Goal: Task Accomplishment & Management: Complete application form

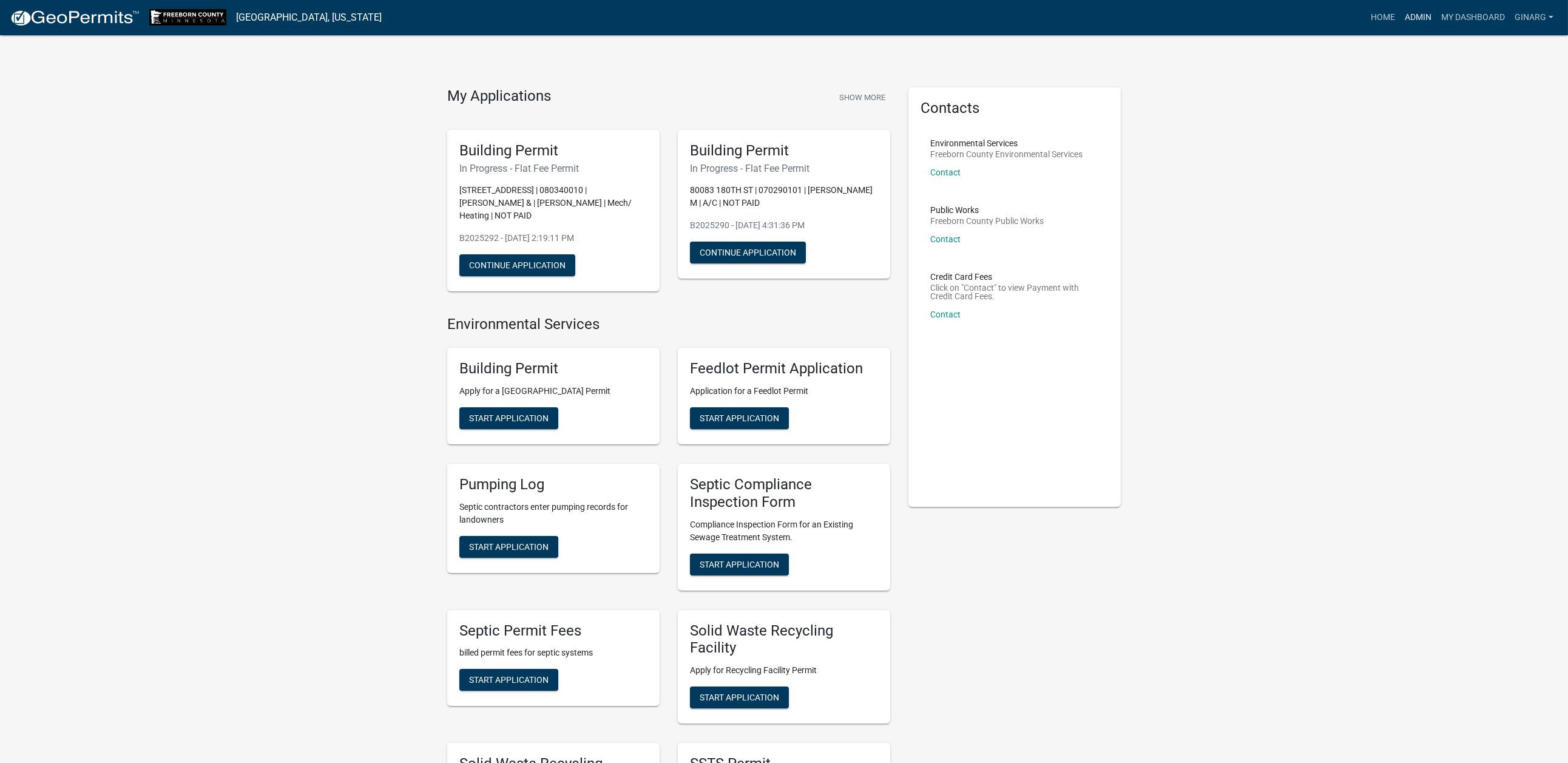
click at [1400, 29] on link "Admin" at bounding box center [1418, 17] width 36 height 23
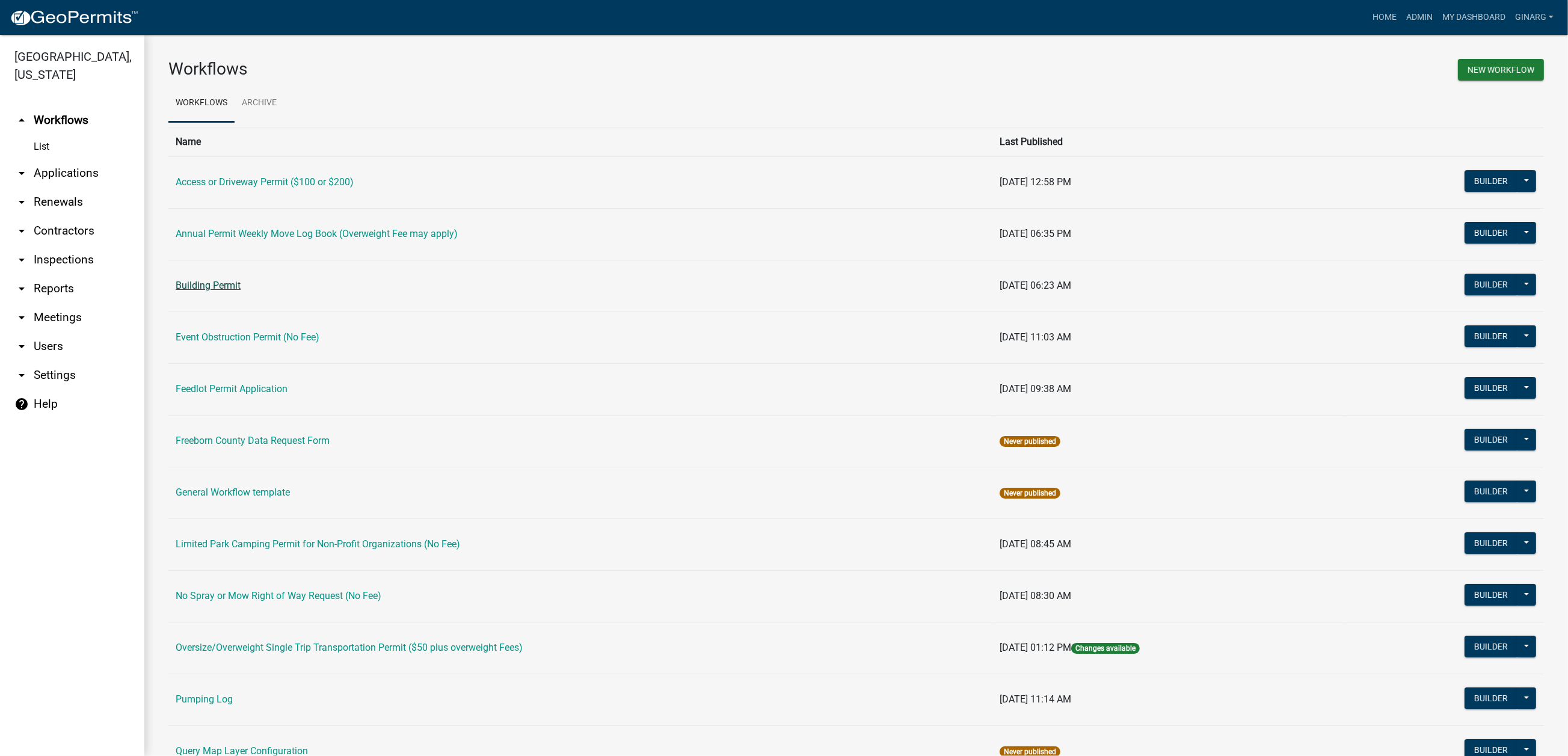
click at [234, 291] on link "Building Permit" at bounding box center [208, 285] width 65 height 12
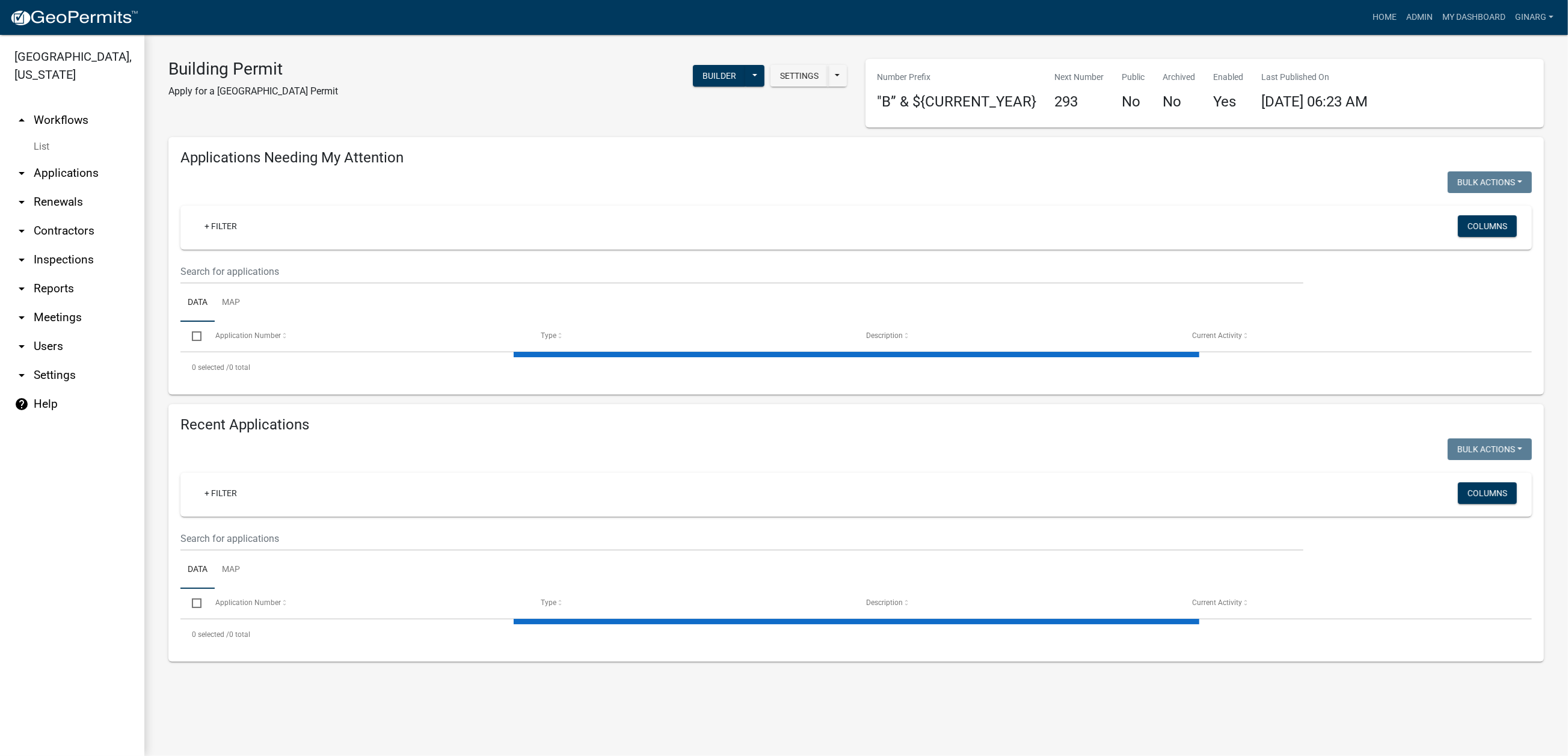
select select "3: 100"
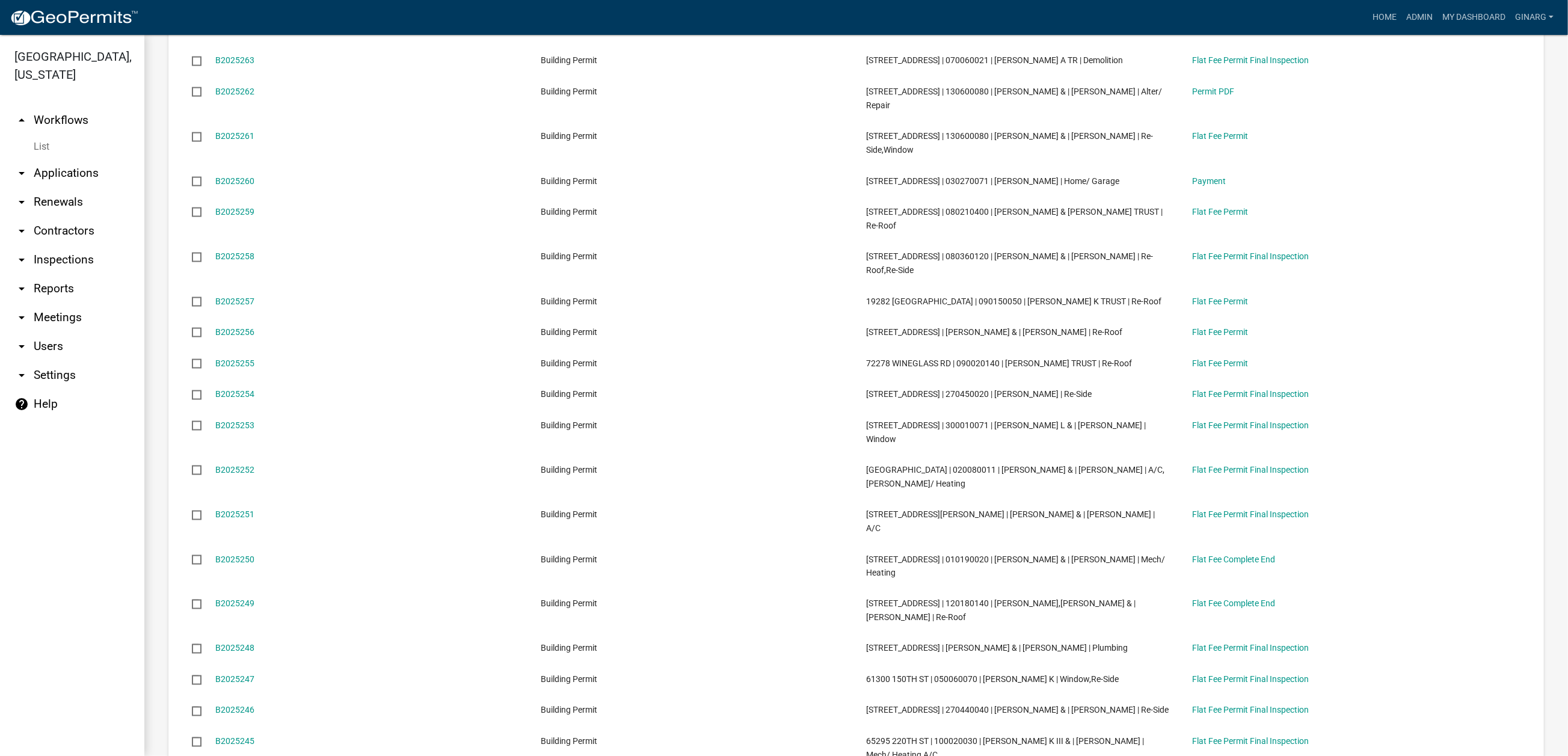
scroll to position [2347, 0]
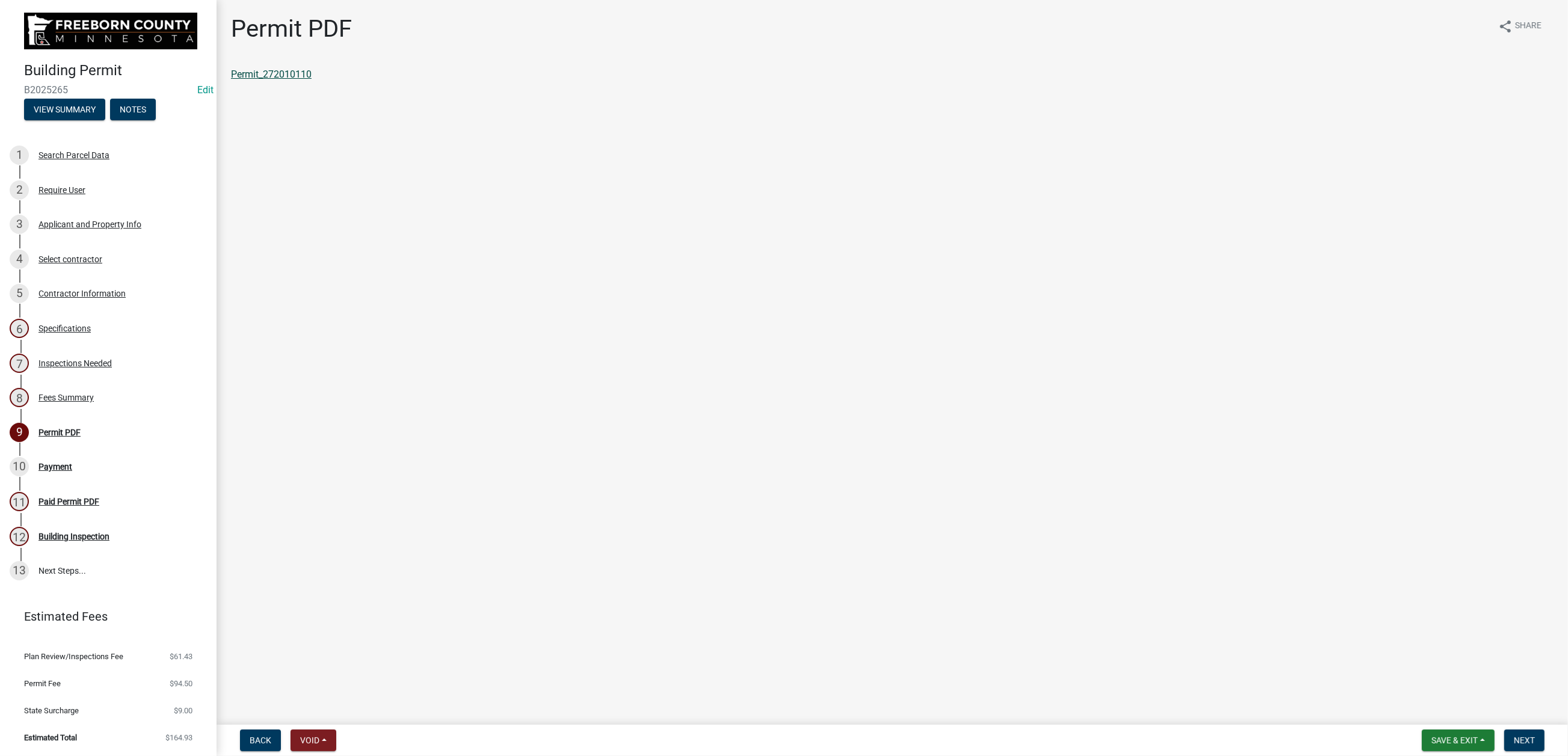
click at [297, 80] on link "Permit_272010110" at bounding box center [271, 74] width 81 height 12
click at [1514, 736] on span "Next" at bounding box center [1524, 740] width 21 height 9
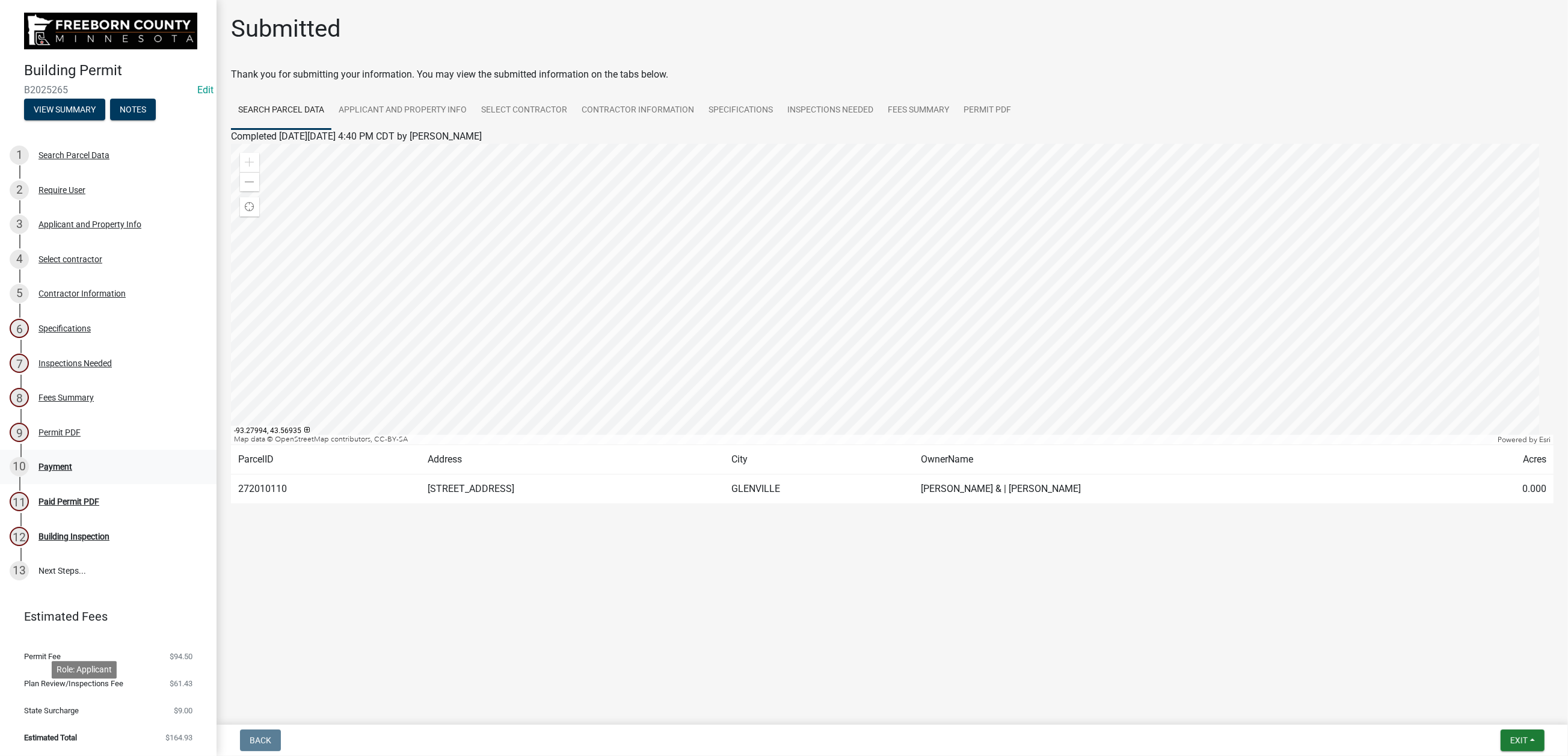
click at [72, 471] on div "Payment" at bounding box center [55, 466] width 34 height 9
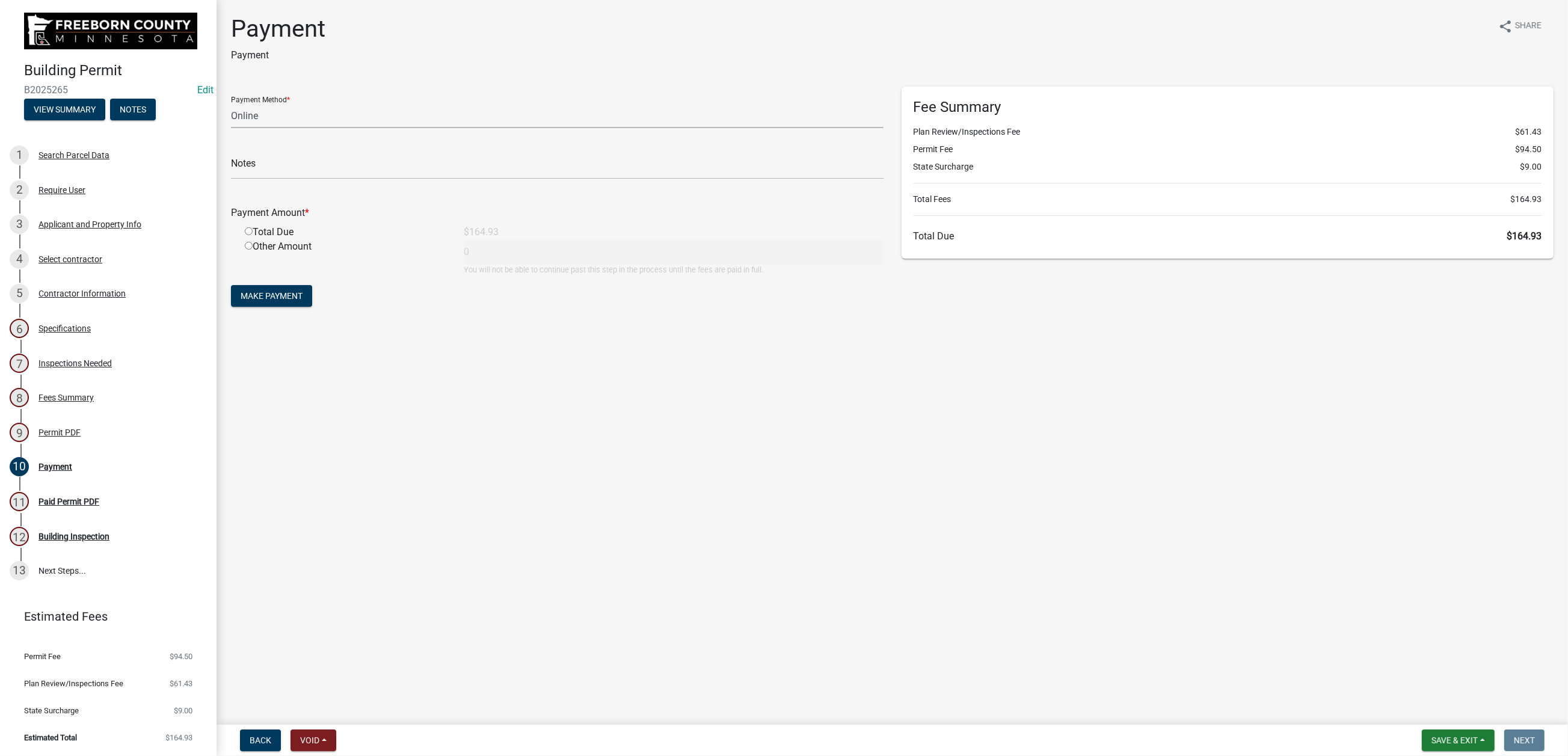
click at [271, 128] on select "Credit Card POS Check Cash Online" at bounding box center [557, 115] width 653 height 24
select select "1: 0"
click at [238, 128] on select "Credit Card POS Check Cash Online" at bounding box center [557, 115] width 653 height 24
click at [283, 179] on input "text" at bounding box center [557, 166] width 653 height 24
type input "1032"
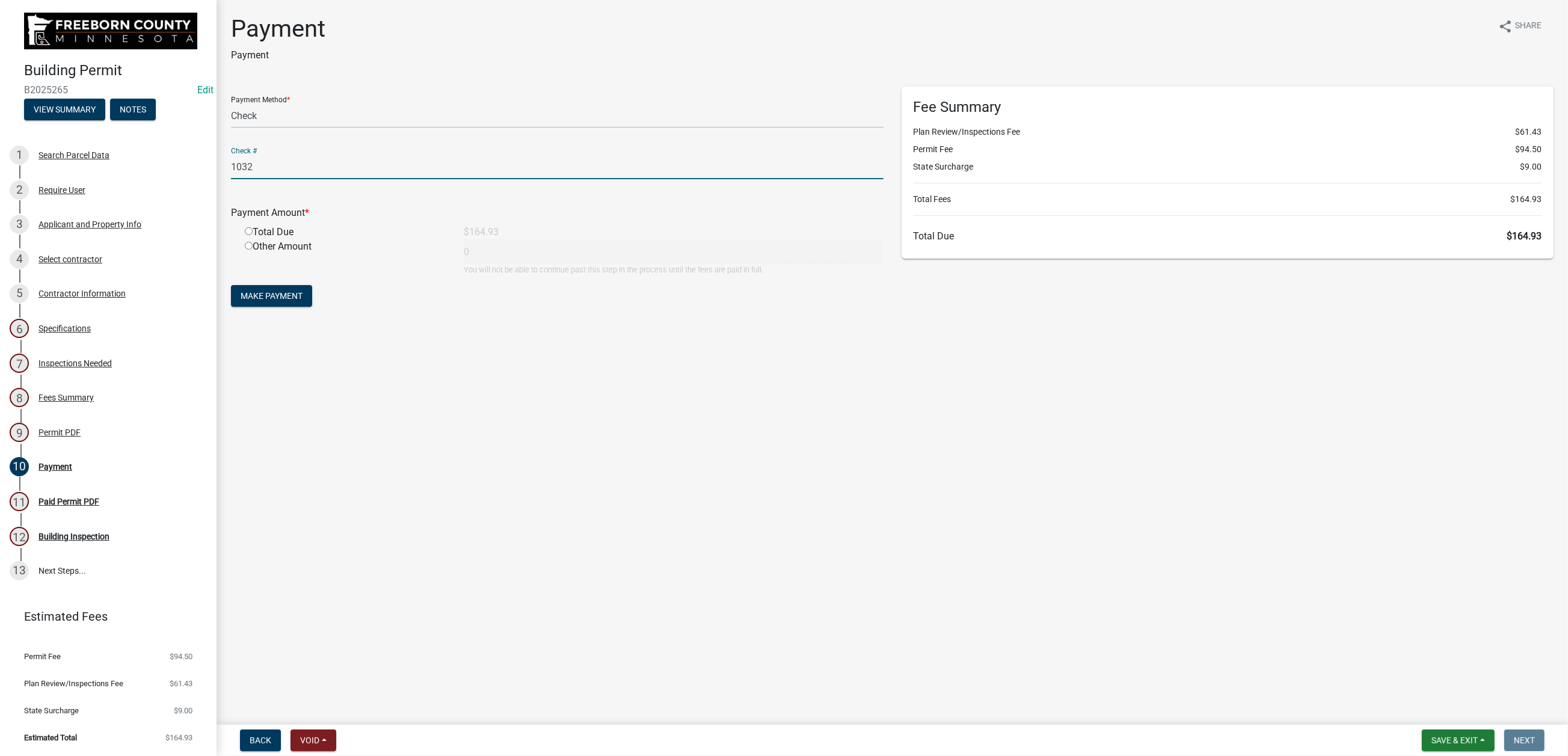
click at [263, 239] on div "Total Due" at bounding box center [345, 232] width 219 height 14
click at [253, 236] on input "radio" at bounding box center [249, 232] width 8 height 8
radio input "true"
type input "164.93"
drag, startPoint x: 313, startPoint y: 462, endPoint x: 375, endPoint y: 484, distance: 65.8
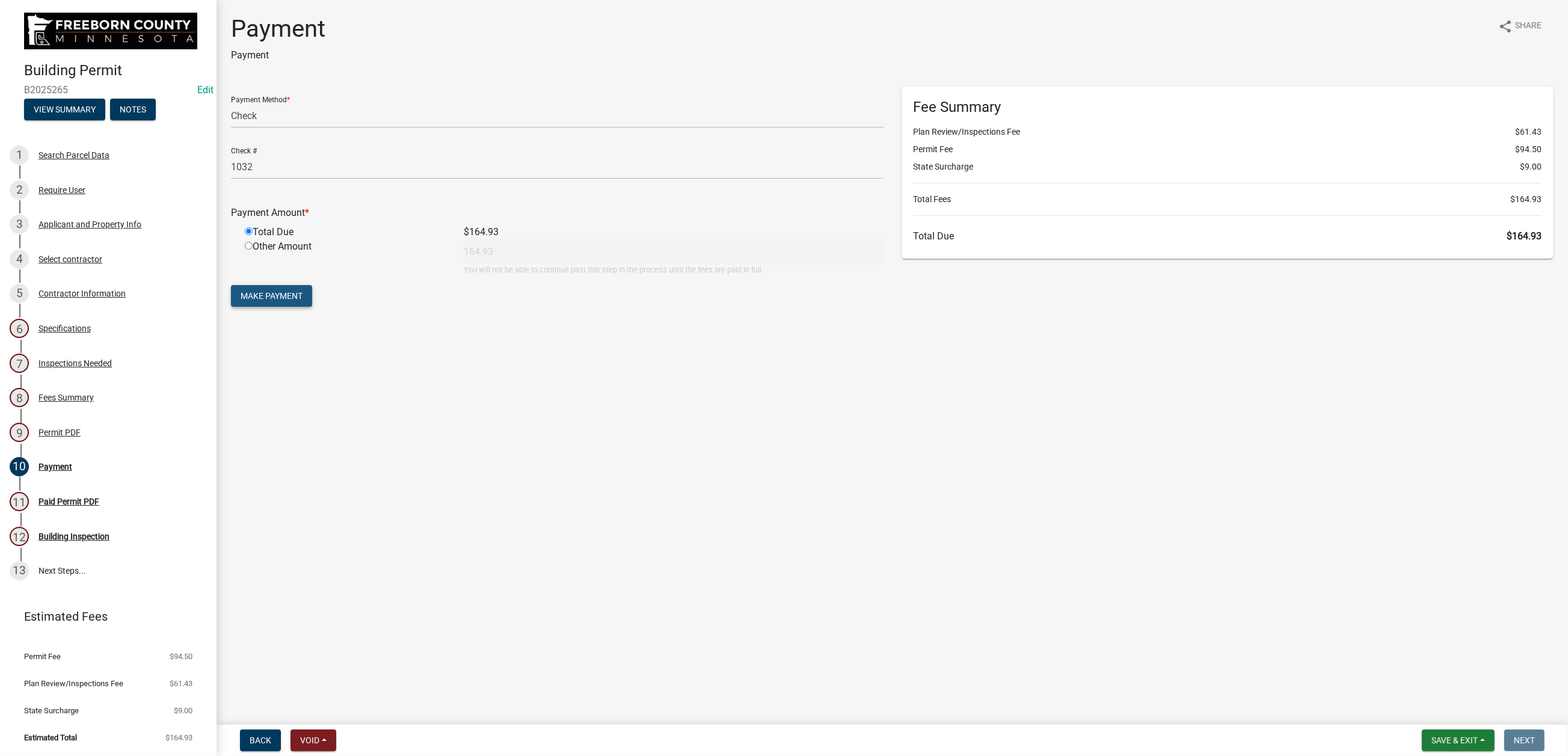
click at [302, 301] on span "Make Payment" at bounding box center [272, 296] width 62 height 9
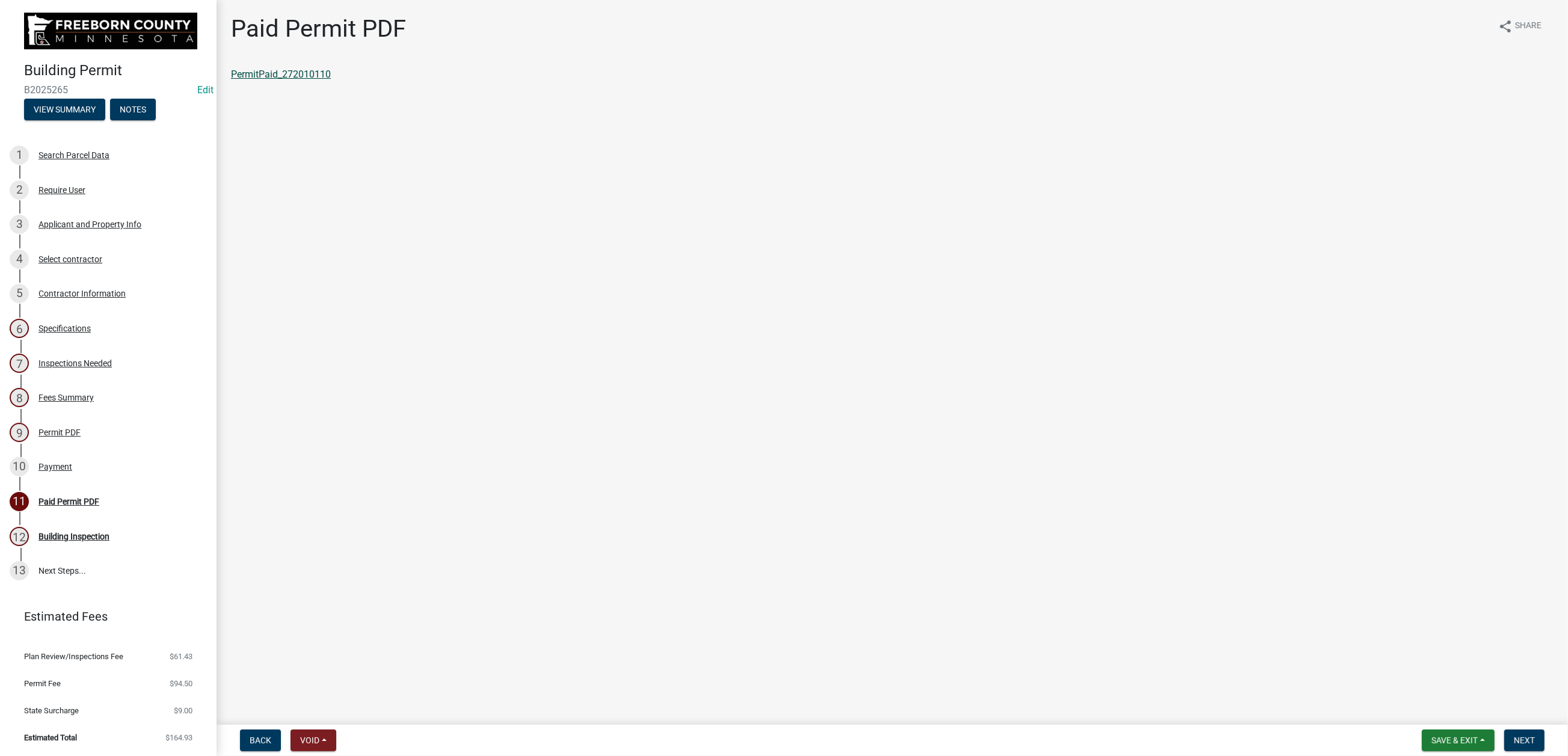
click at [330, 80] on link "PermitPaid_272010110" at bounding box center [280, 74] width 100 height 12
click at [1431, 736] on span "Save & Exit" at bounding box center [1454, 740] width 46 height 9
drag, startPoint x: 1380, startPoint y: 687, endPoint x: 1368, endPoint y: 689, distance: 12.2
click at [1398, 686] on button "Save & Exit" at bounding box center [1446, 698] width 97 height 29
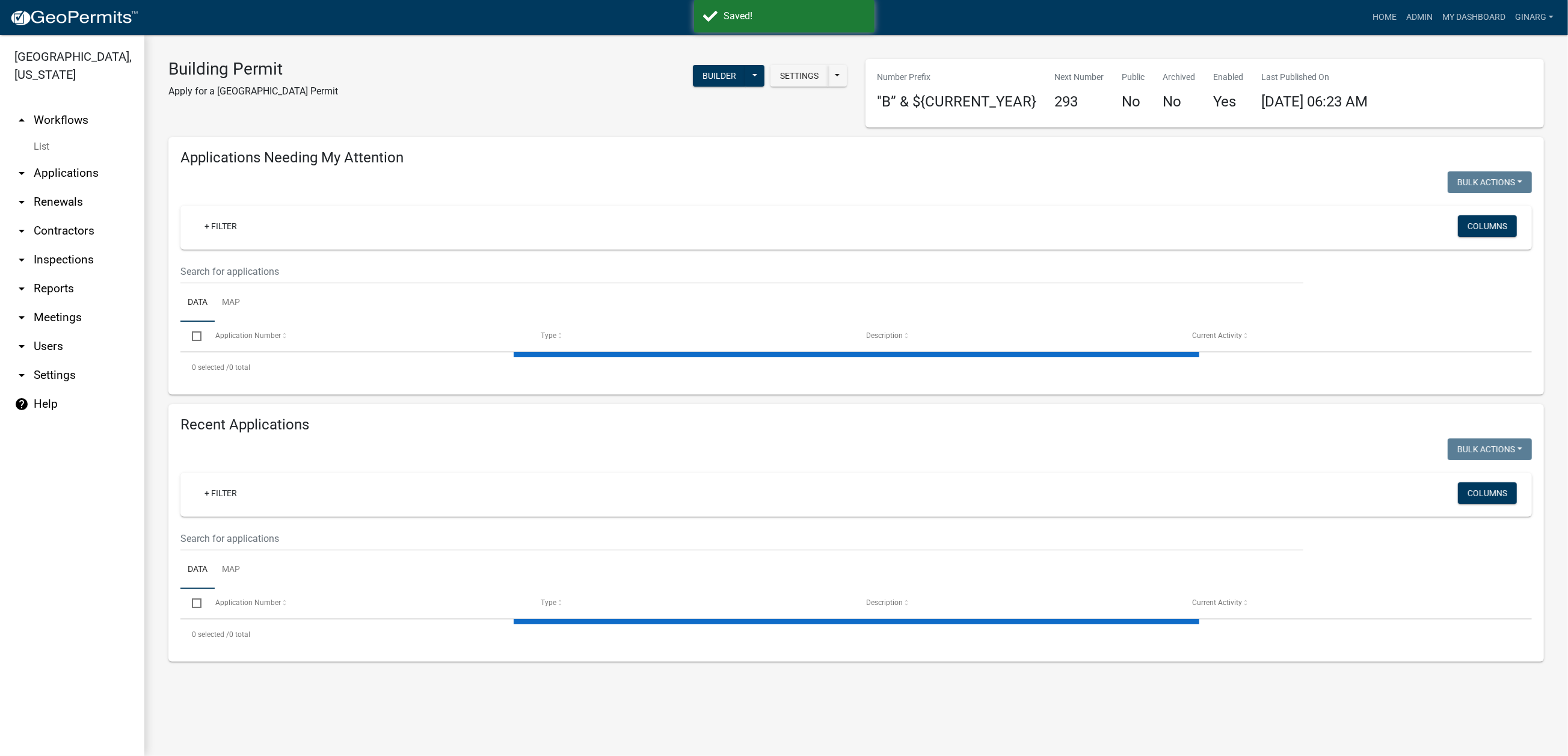
select select "3: 100"
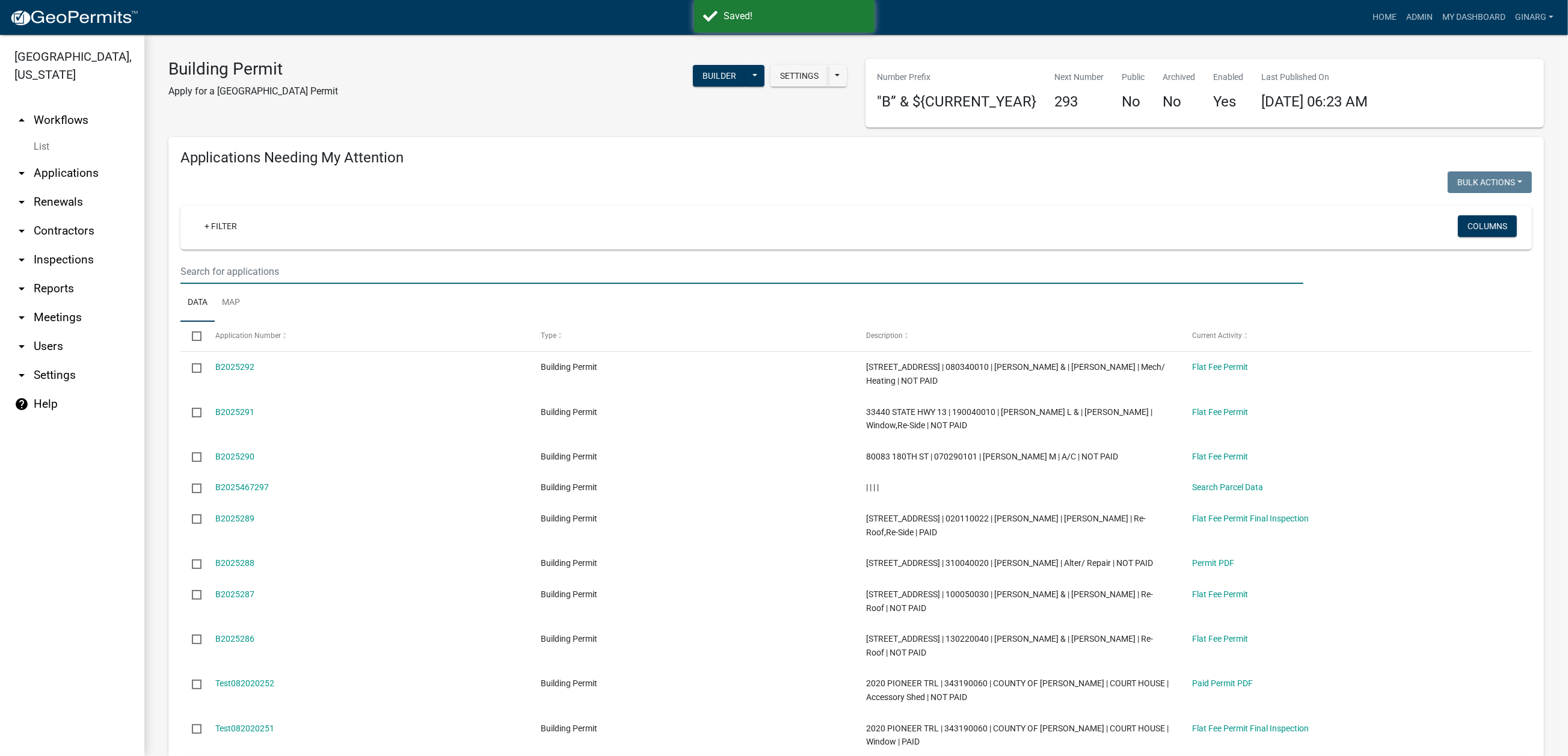
click at [243, 284] on input "text" at bounding box center [742, 271] width 1123 height 24
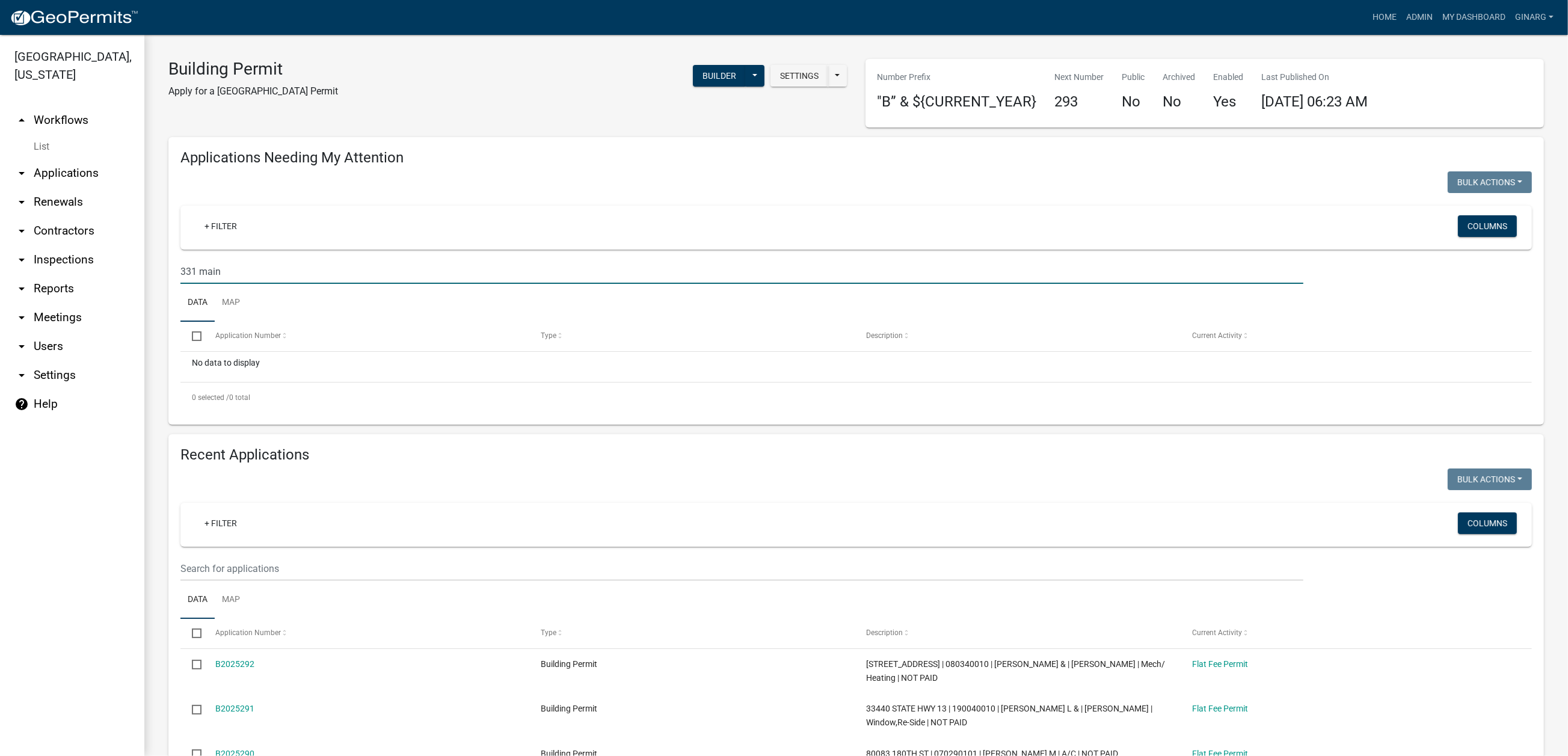
type input "331 main"
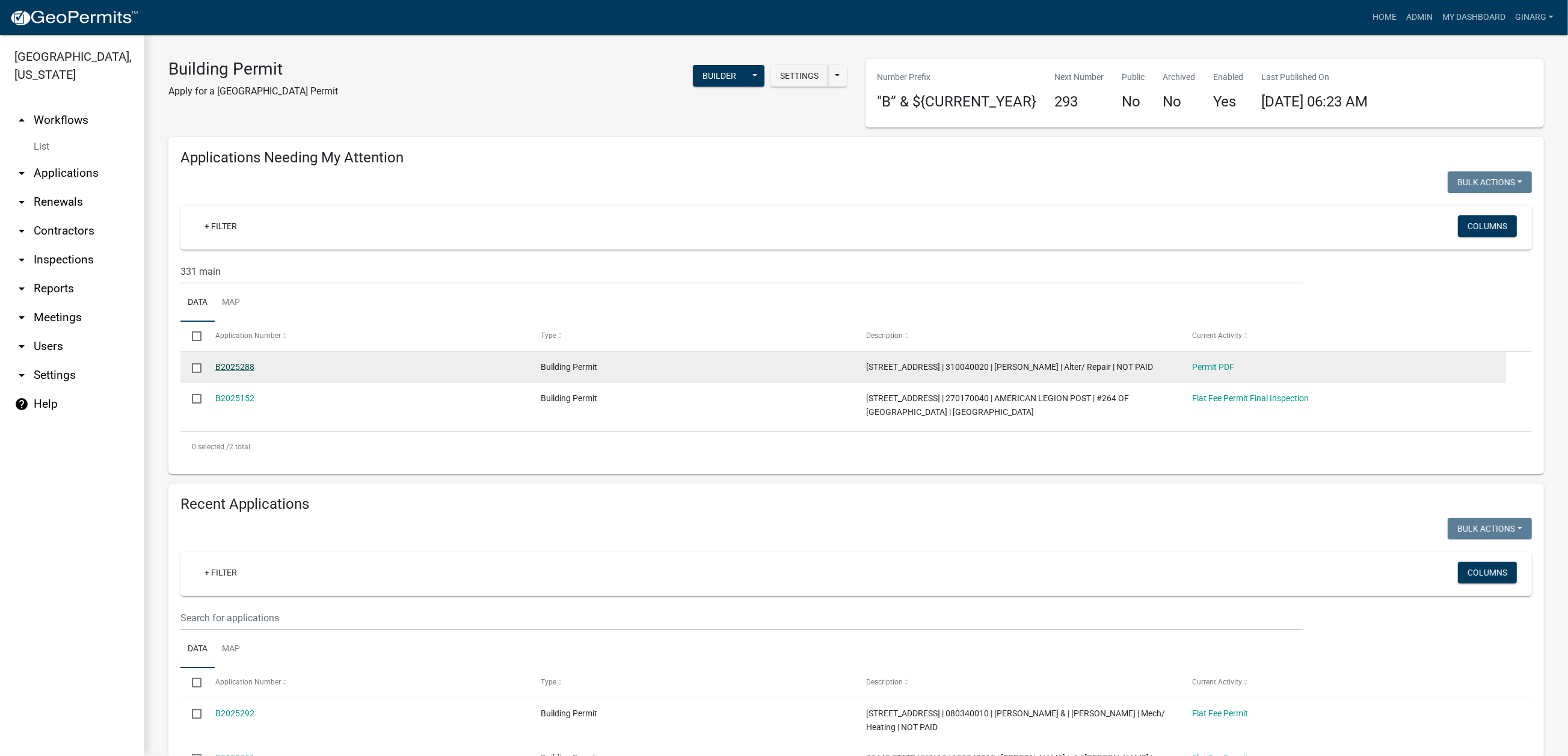
click at [254, 372] on link "B2025288" at bounding box center [235, 367] width 39 height 9
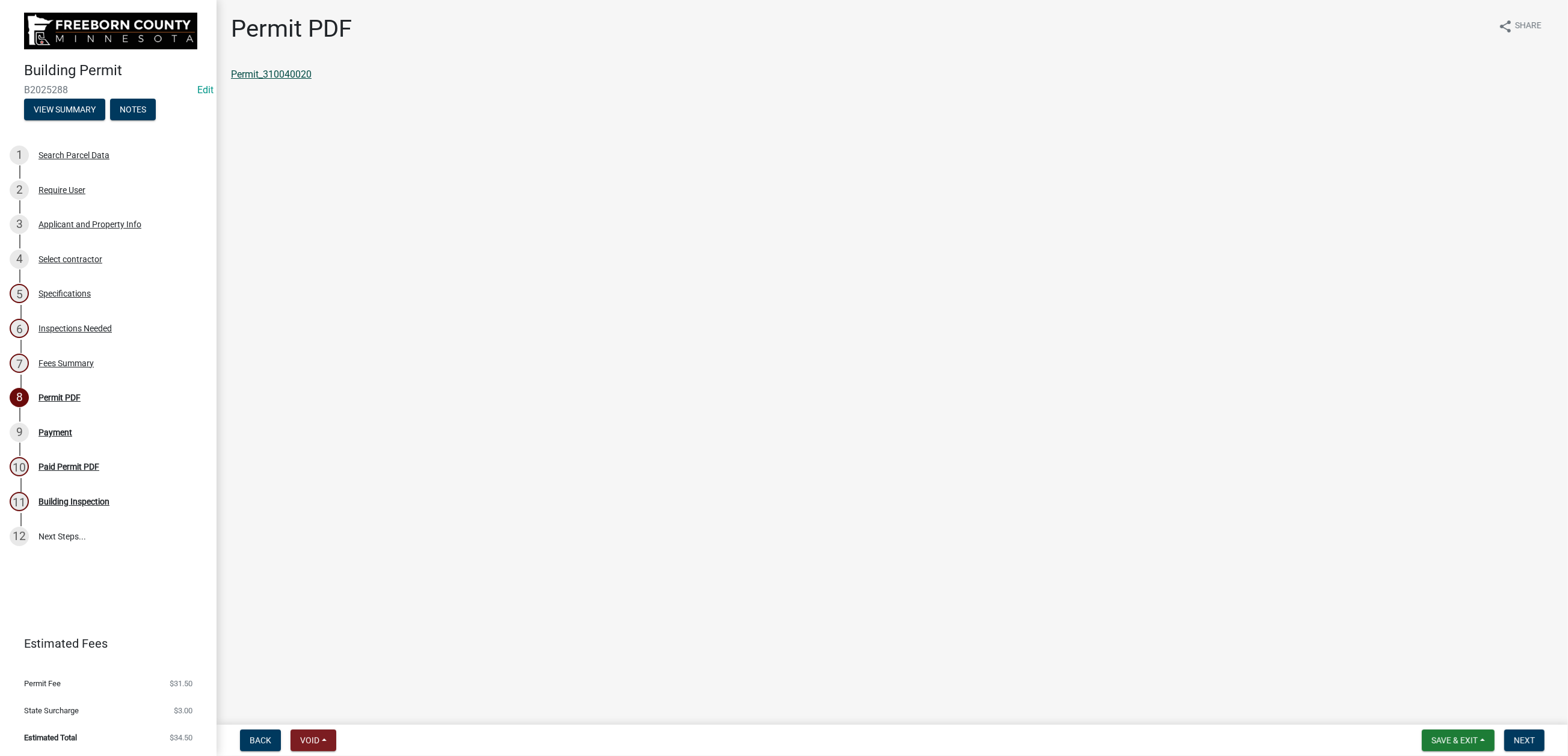
click at [311, 80] on link "Permit_310040020" at bounding box center [271, 74] width 81 height 12
drag, startPoint x: 84, startPoint y: 601, endPoint x: 130, endPoint y: 601, distance: 46.0
click at [81, 402] on div "Permit PDF" at bounding box center [60, 397] width 42 height 9
click at [1514, 736] on span "Next" at bounding box center [1524, 740] width 21 height 9
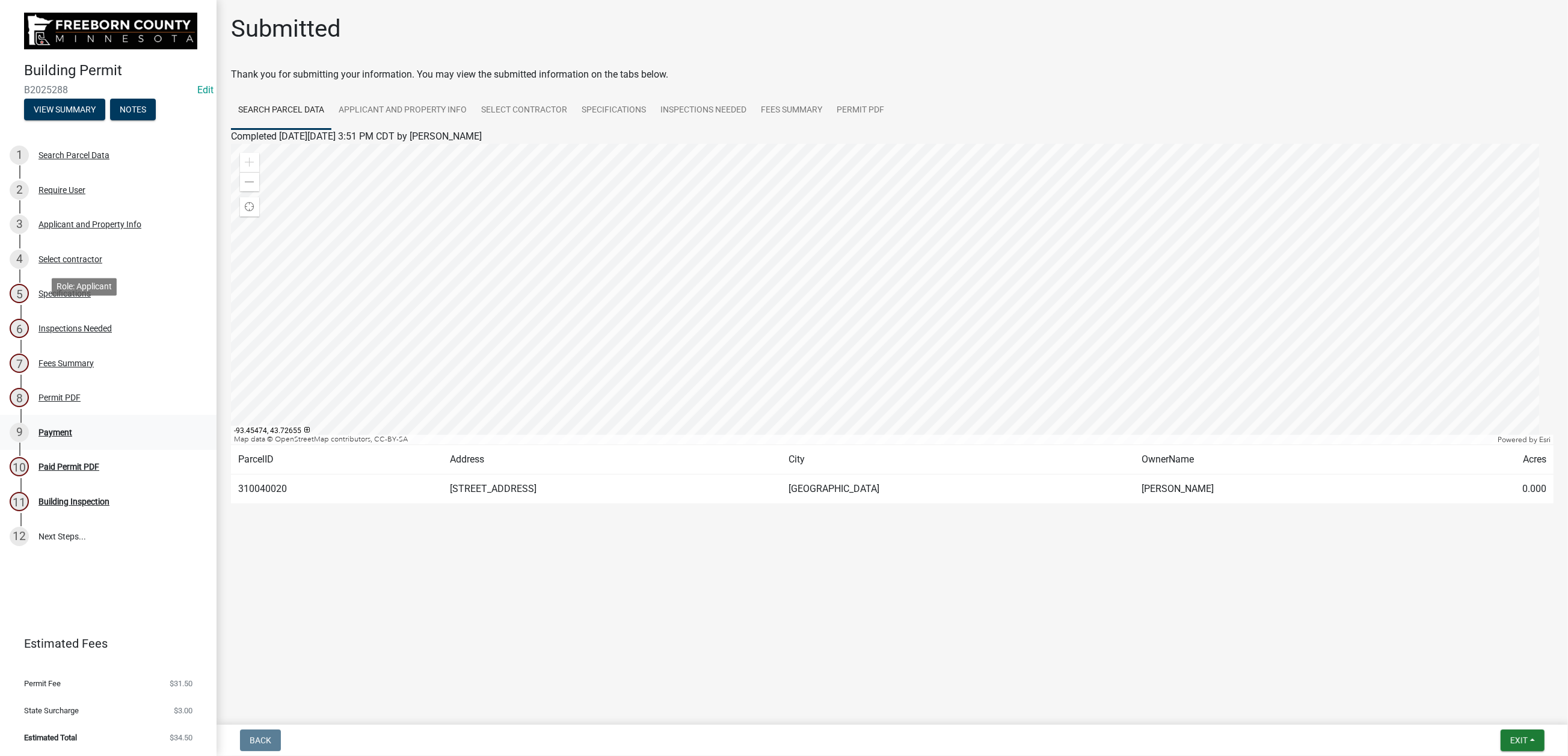
click at [71, 429] on div "Payment" at bounding box center [55, 433] width 34 height 9
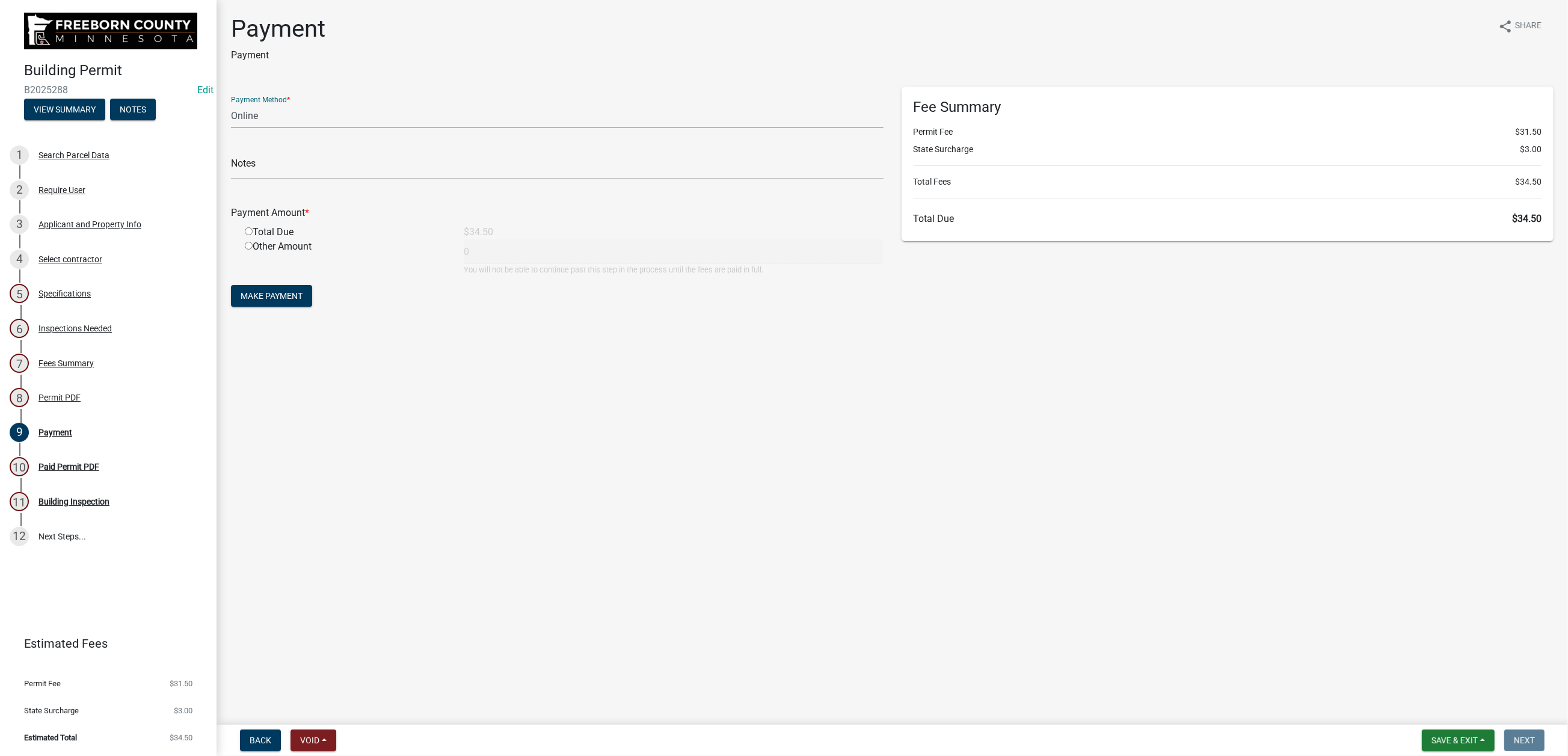
click at [279, 128] on select "Credit Card POS Check Cash Online" at bounding box center [557, 115] width 653 height 24
select select "1: 0"
click at [238, 128] on select "Credit Card POS Check Cash Online" at bounding box center [557, 115] width 653 height 24
click at [290, 179] on input "text" at bounding box center [557, 166] width 653 height 24
drag, startPoint x: 279, startPoint y: 252, endPoint x: 202, endPoint y: 222, distance: 82.6
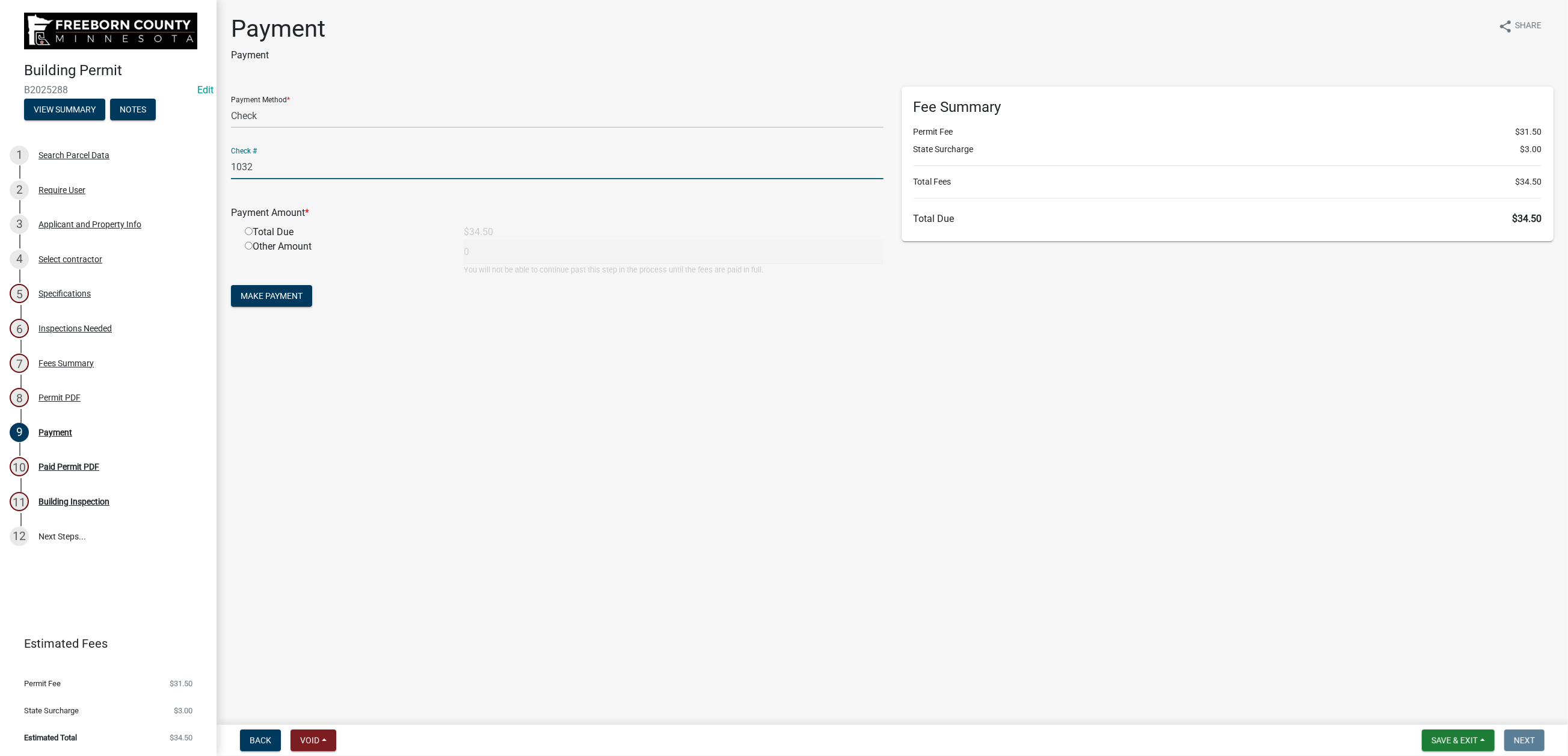
click at [204, 222] on div "Building Permit B2025288 Edit View Summary Notes 1 Search Parcel Data 2 Require…" at bounding box center [784, 378] width 1568 height 756
type input "39664"
click at [253, 236] on input "radio" at bounding box center [249, 232] width 8 height 8
radio input "true"
type input "34.5"
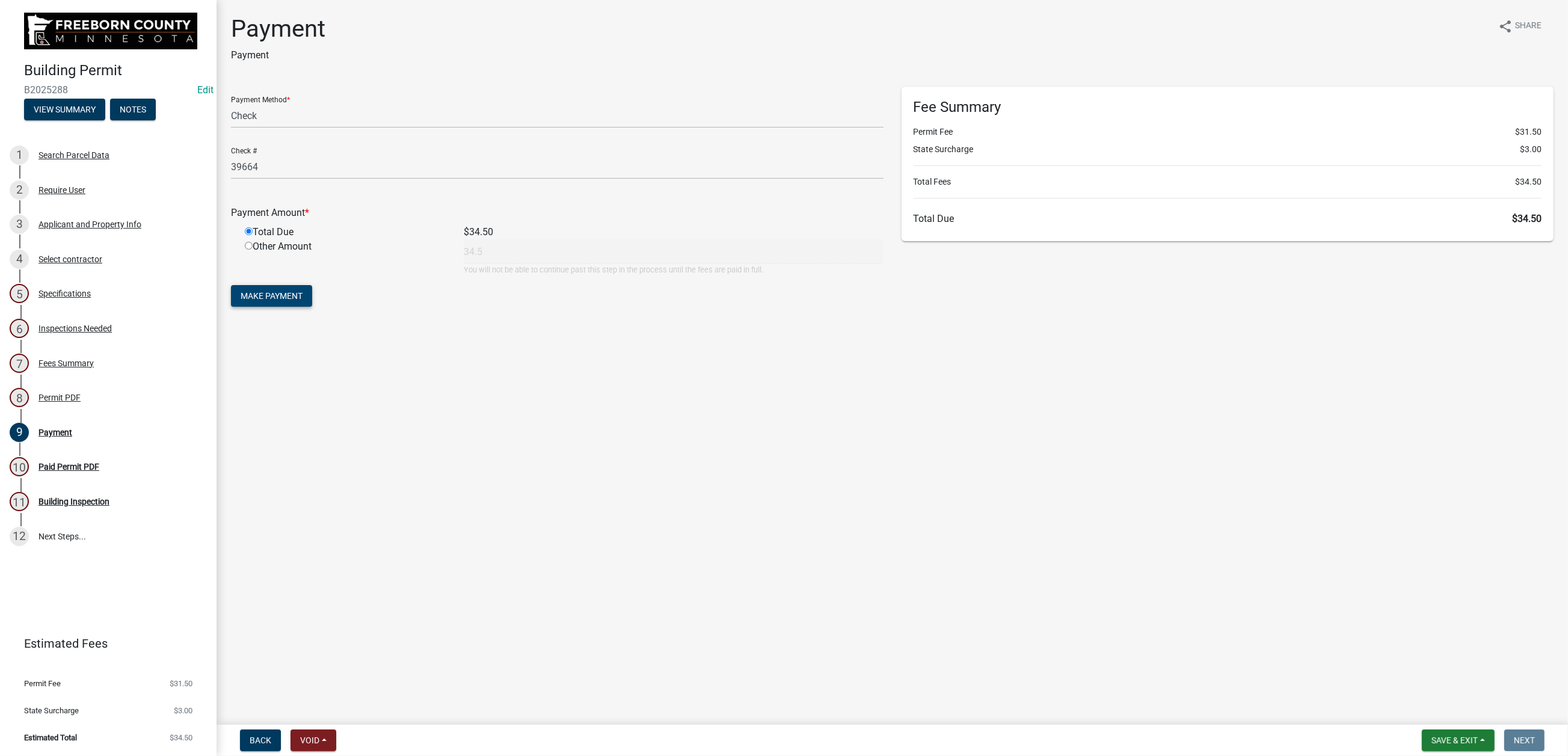
click at [290, 301] on span "Make Payment" at bounding box center [272, 296] width 62 height 9
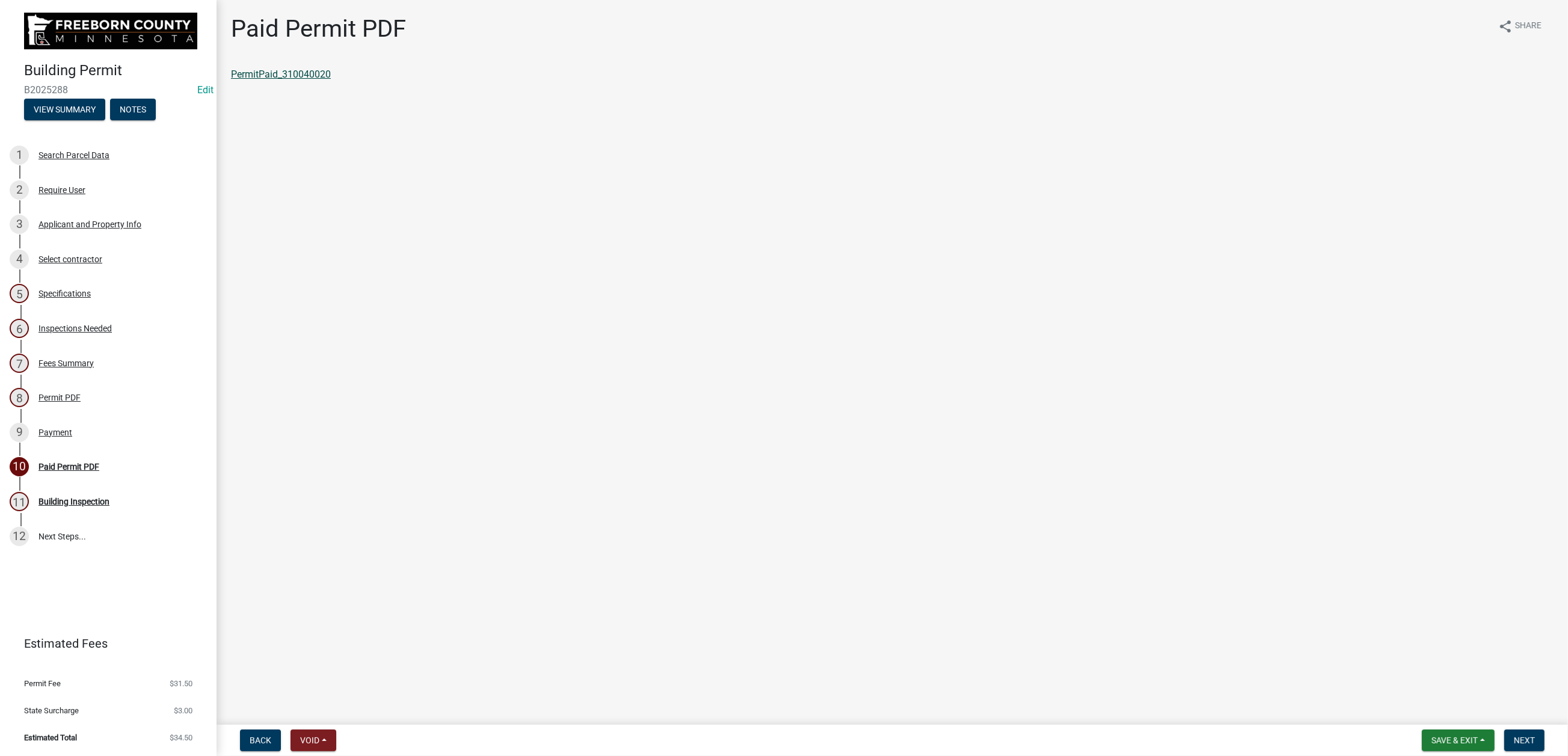
click at [326, 80] on link "PermitPaid_310040020" at bounding box center [280, 74] width 100 height 12
click at [1431, 736] on span "Save & Exit" at bounding box center [1454, 740] width 46 height 9
click at [1398, 685] on button "Save & Exit" at bounding box center [1446, 698] width 97 height 29
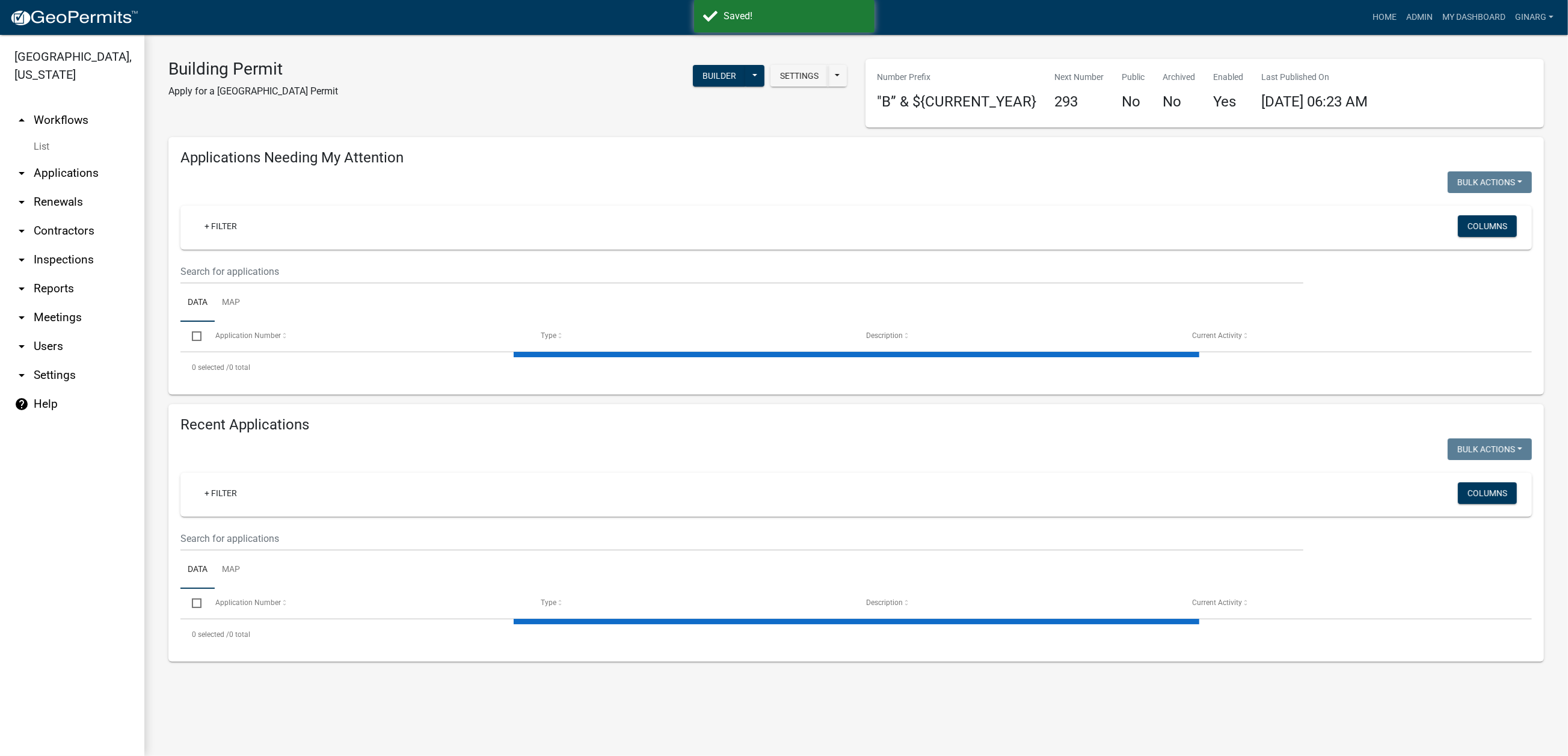
select select "3: 100"
